Goal: Task Accomplishment & Management: Manage account settings

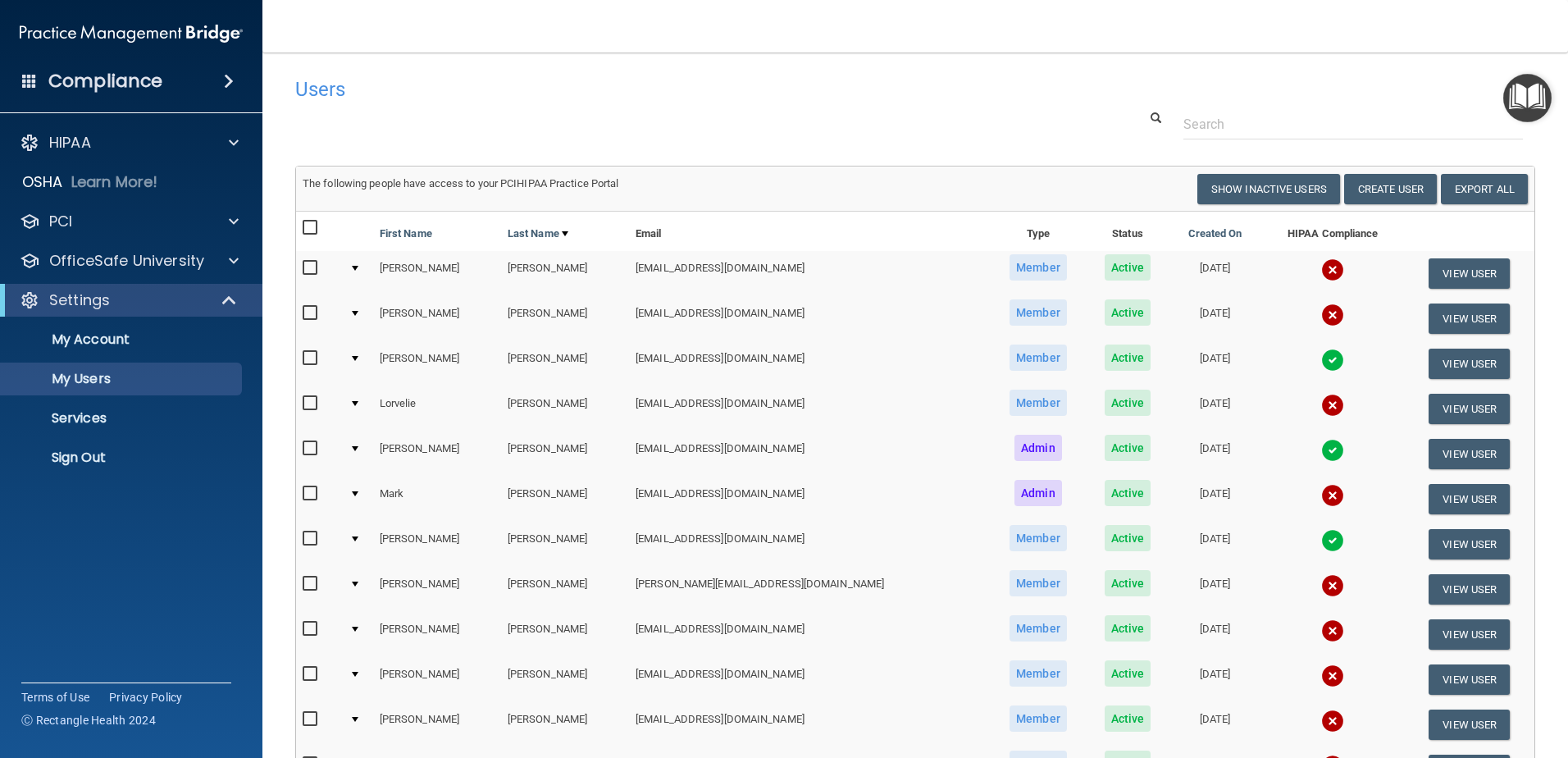
select select "20"
click at [315, 583] on input "checkbox" at bounding box center [312, 584] width 19 height 13
checkbox input "true"
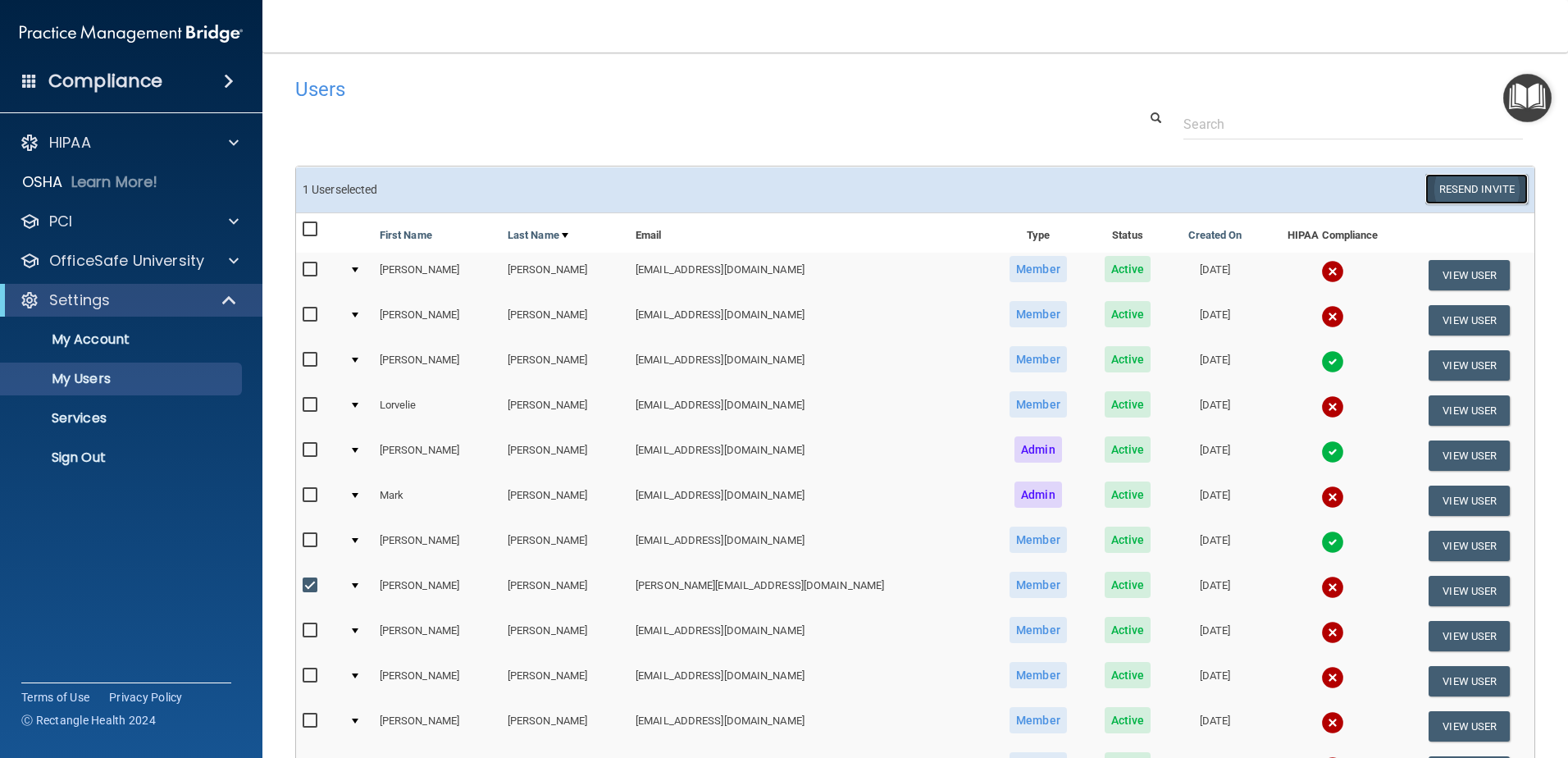
click at [1453, 191] on button "Resend Invite" at bounding box center [1477, 188] width 102 height 30
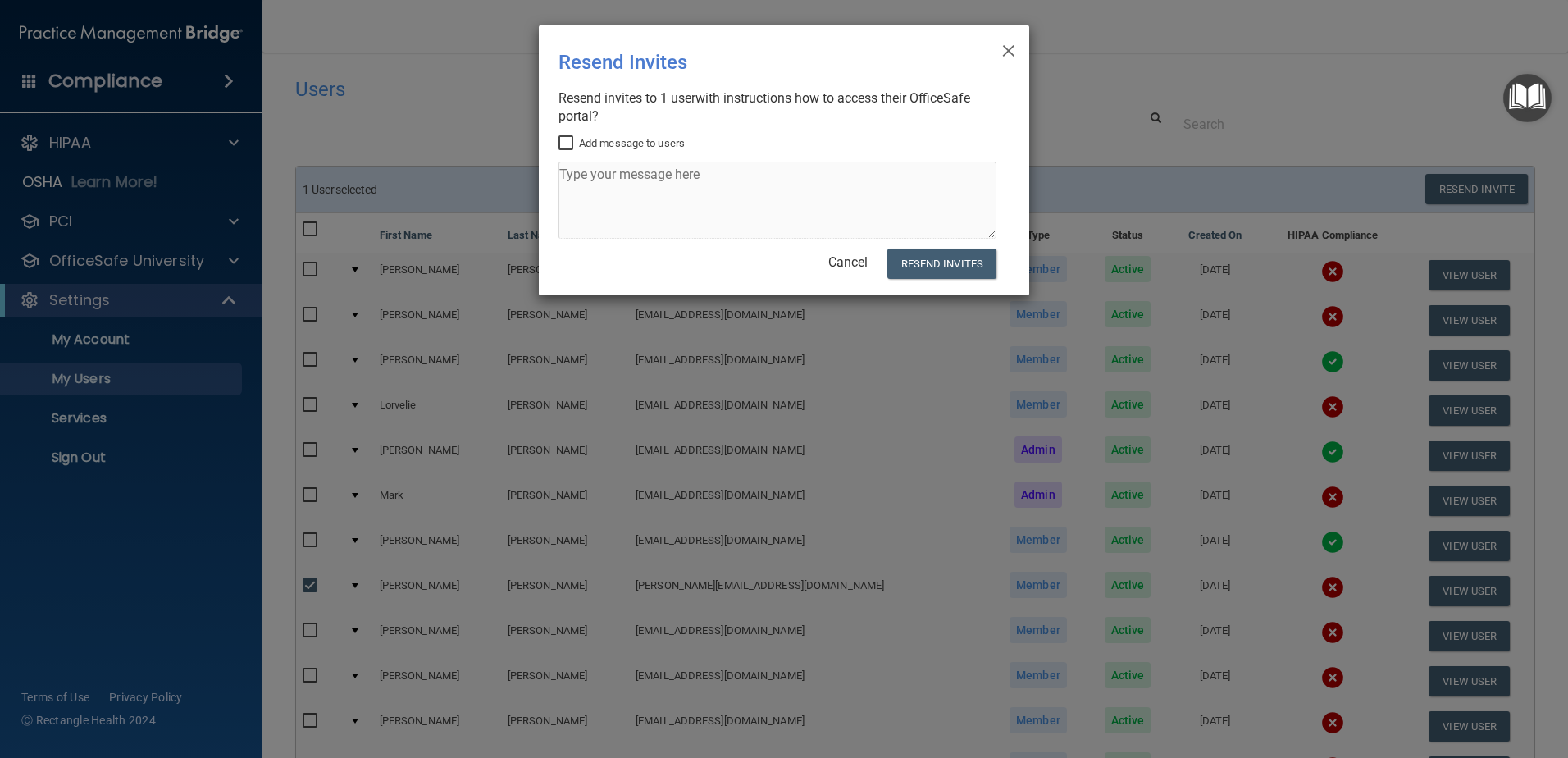
drag, startPoint x: 562, startPoint y: 143, endPoint x: 567, endPoint y: 171, distance: 28.4
click at [562, 145] on input "Add message to users" at bounding box center [568, 143] width 19 height 13
checkbox input "true"
click at [568, 171] on textarea at bounding box center [777, 200] width 438 height 77
type textarea "Please complete HIPAA compliance training by end of [DATE]. Thank you!"
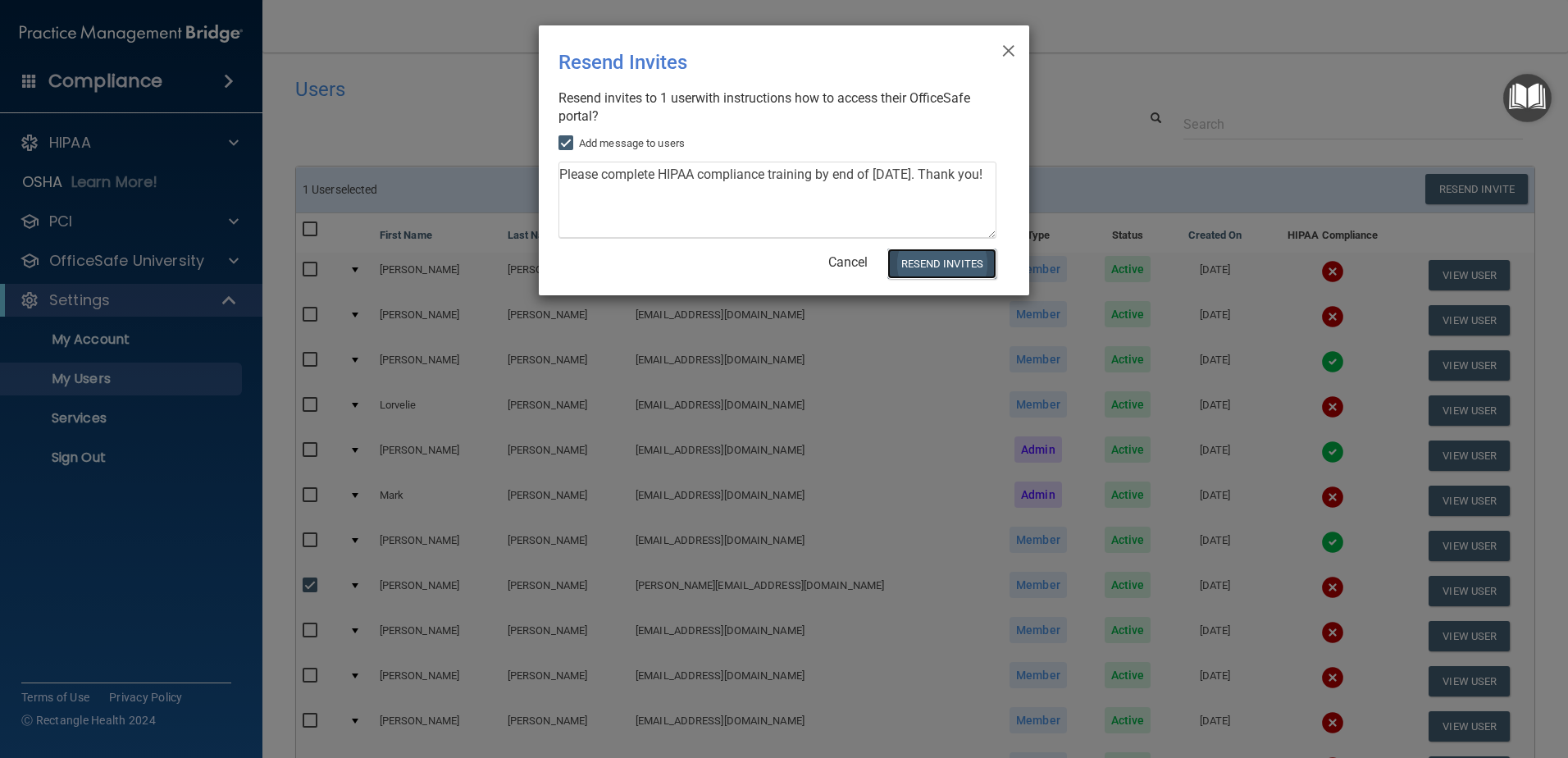
click at [914, 264] on button "Resend Invites" at bounding box center [942, 263] width 109 height 30
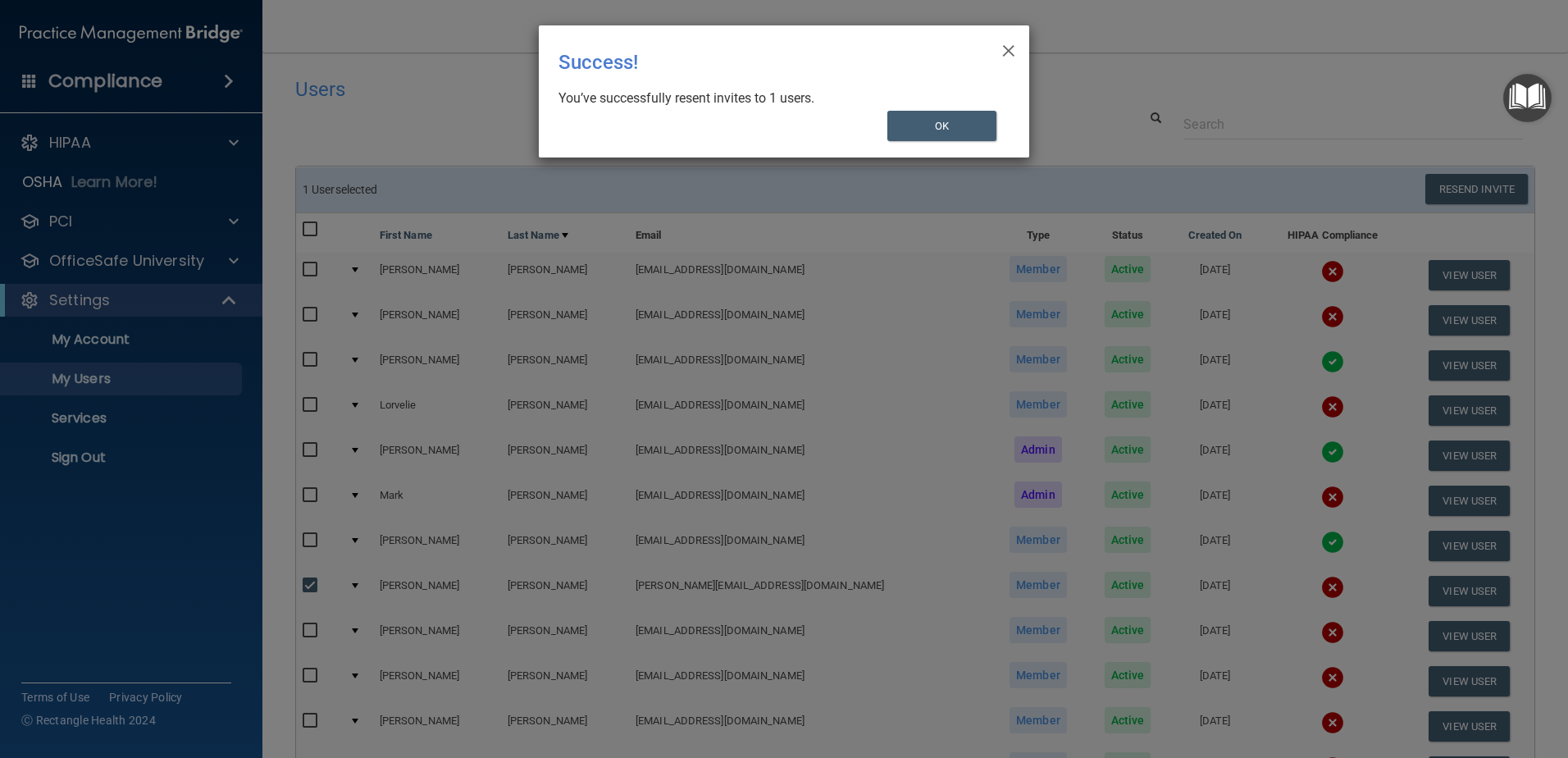
click at [927, 142] on div "× Close Success! You’ve successfully resent invites to 1 users. OK" at bounding box center [784, 91] width 490 height 132
click at [938, 108] on div "You’ve successfully resent invites to 1 users." at bounding box center [777, 98] width 438 height 18
click at [937, 116] on button "OK" at bounding box center [942, 126] width 110 height 30
